Goal: Information Seeking & Learning: Learn about a topic

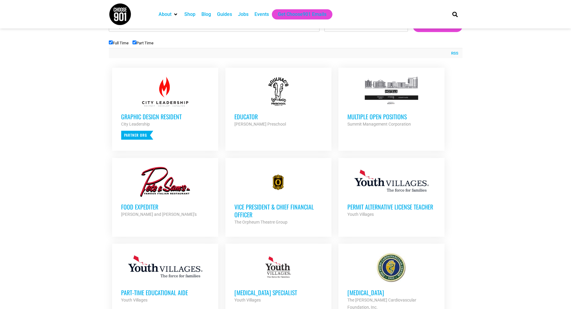
scroll to position [206, 0]
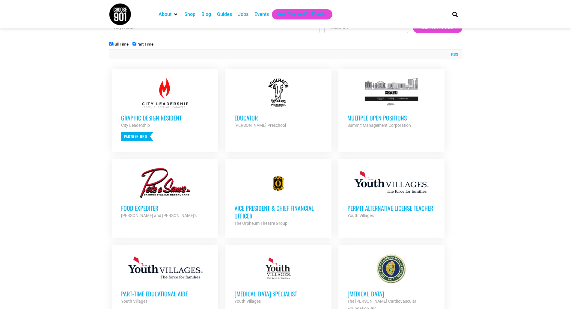
click at [362, 118] on h3 "Multiple Open Positions" at bounding box center [391, 118] width 88 height 8
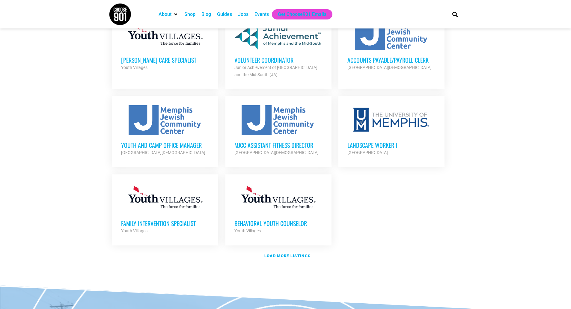
scroll to position [624, 0]
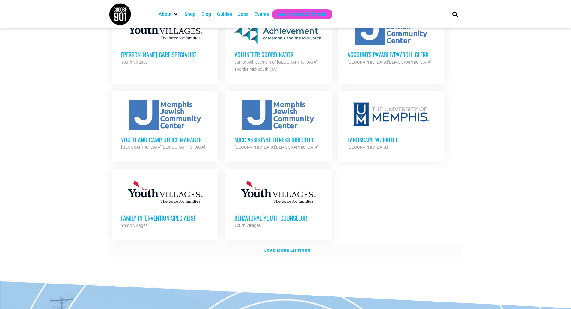
click at [284, 248] on strong "Load more listings" at bounding box center [287, 250] width 46 height 4
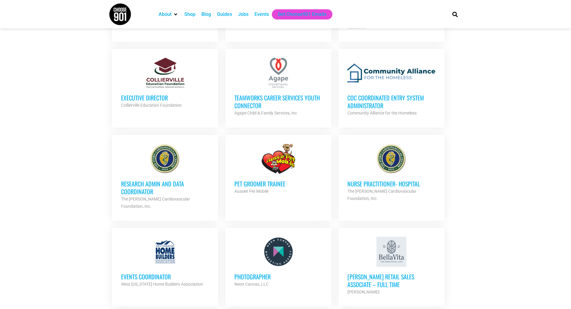
scroll to position [828, 0]
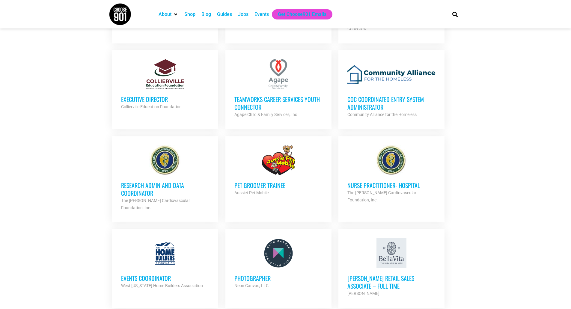
click at [167, 239] on div at bounding box center [165, 253] width 88 height 30
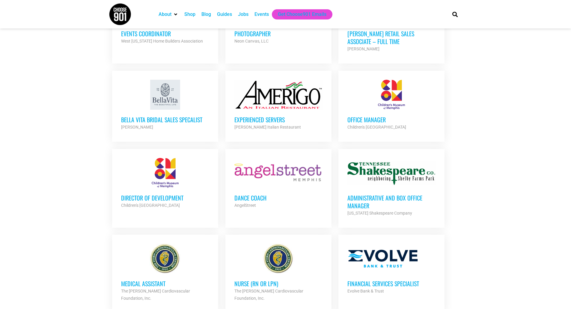
scroll to position [1076, 0]
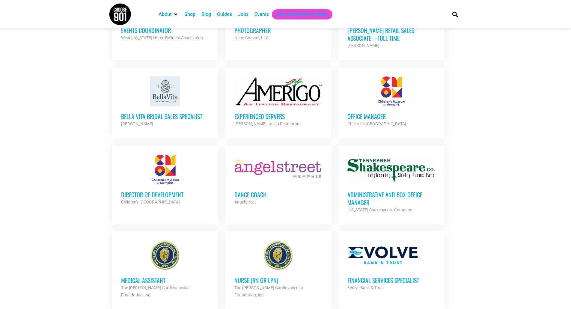
click at [370, 112] on h3 "Office Manager" at bounding box center [391, 116] width 88 height 8
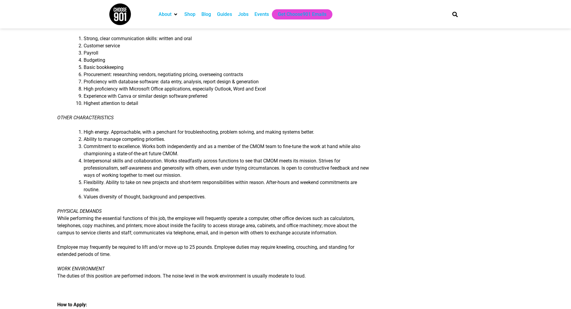
scroll to position [535, 0]
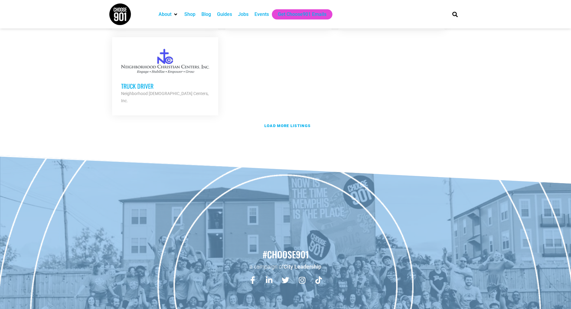
scroll to position [1347, 0]
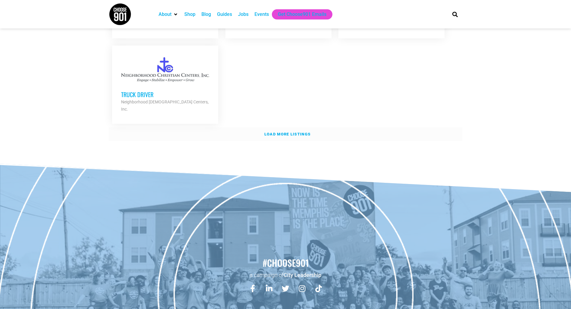
click at [281, 132] on strong "Load more listings" at bounding box center [287, 134] width 46 height 4
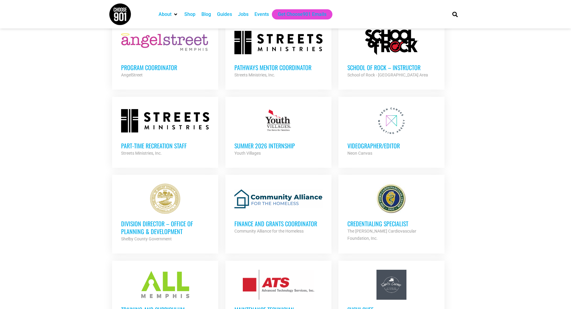
scroll to position [1591, 0]
